Goal: Task Accomplishment & Management: Complete application form

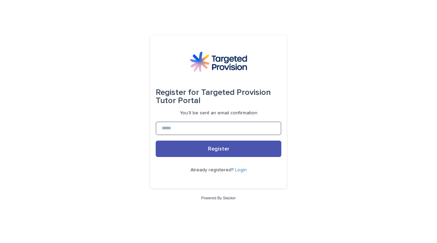
click at [213, 126] on input at bounding box center [219, 129] width 126 height 14
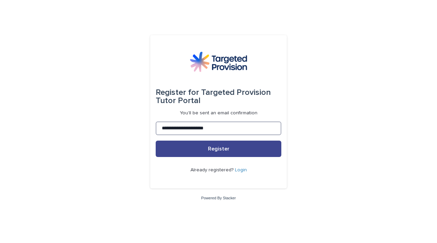
type input "**********"
click at [223, 147] on span "Register" at bounding box center [219, 148] width 22 height 5
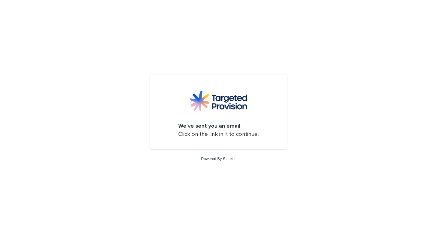
click at [220, 135] on p "We've sent you an email. Click on the link in it to continue." at bounding box center [218, 130] width 81 height 16
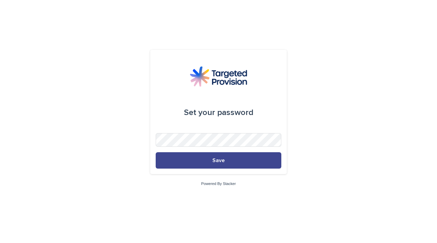
click at [229, 163] on button "Save" at bounding box center [219, 160] width 126 height 16
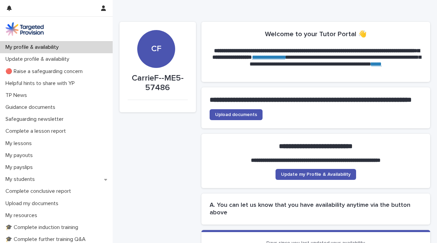
click at [285, 57] on link "**********" at bounding box center [268, 57] width 33 height 5
click at [371, 67] on link "****" at bounding box center [376, 63] width 11 height 5
click at [243, 117] on span "Upload documents" at bounding box center [236, 114] width 42 height 5
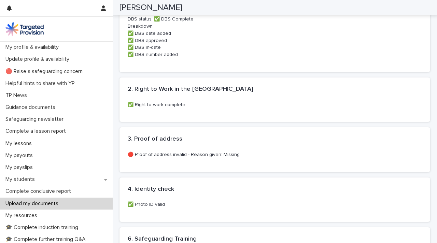
scroll to position [306, 0]
click at [141, 156] on p "🔴 Proof of address invalid - Reason given: Missing" at bounding box center [275, 155] width 294 height 7
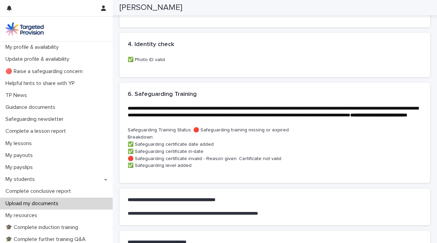
scroll to position [452, 0]
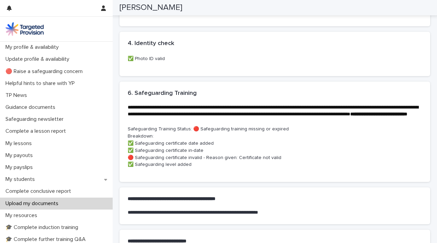
click at [205, 137] on p "Safeguarding Training Status: 🔴 Safeguarding training missing or expired Breakd…" at bounding box center [275, 147] width 294 height 43
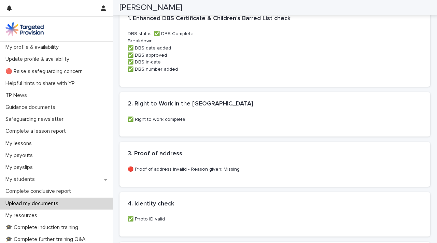
scroll to position [220, 0]
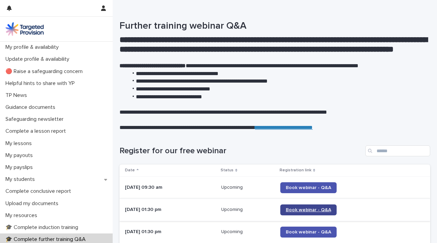
click at [303, 212] on span "Book webinar - Q&A" at bounding box center [308, 210] width 45 height 5
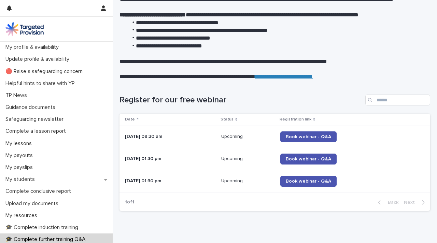
scroll to position [56, 0]
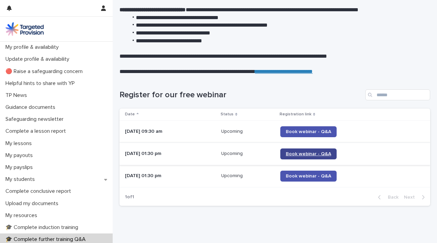
click at [324, 156] on span "Book webinar - Q&A" at bounding box center [308, 154] width 45 height 5
